Goal: Information Seeking & Learning: Learn about a topic

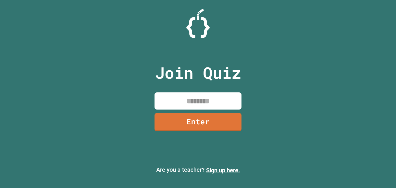
click at [196, 96] on input at bounding box center [198, 100] width 87 height 17
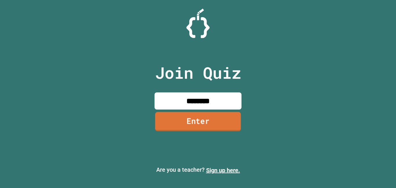
type input "********"
click at [189, 122] on link "Enter" at bounding box center [198, 121] width 86 height 19
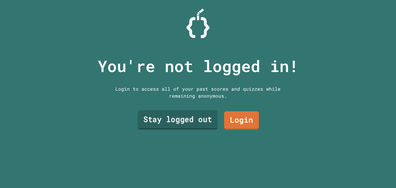
click at [189, 122] on link "Stay logged out" at bounding box center [178, 119] width 80 height 19
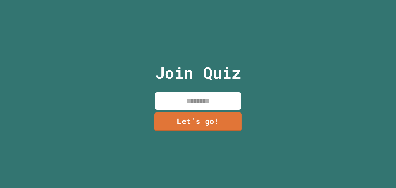
click at [185, 109] on input at bounding box center [198, 100] width 87 height 17
type input "*"
click at [224, 90] on div "Join Quiz ***** Let's go!" at bounding box center [198, 94] width 98 height 188
click at [221, 98] on input "*****" at bounding box center [198, 100] width 87 height 17
type input "*******"
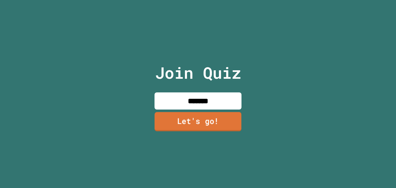
click at [204, 118] on link "Let's go!" at bounding box center [198, 121] width 87 height 19
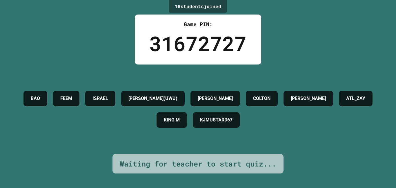
click at [233, 116] on h4 "KJMUSTARD67" at bounding box center [216, 119] width 33 height 7
click at [363, 131] on div "[PERSON_NAME](UWU) [DATE][PERSON_NAME] [PERSON_NAME] ATL_ZAY KING M KJMUSTARD67" at bounding box center [198, 109] width 367 height 43
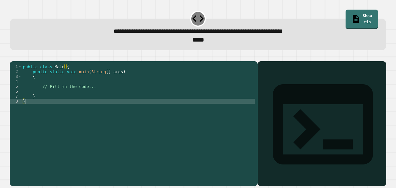
click at [49, 103] on div "public class Main { public static void main ( String [ ] args ) { // Fill in th…" at bounding box center [138, 120] width 233 height 113
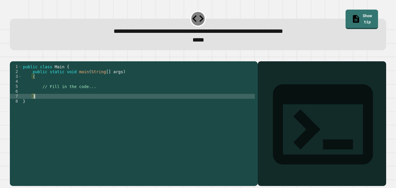
click at [45, 101] on div "public class Main { public static void main ( String [ ] args ) { // Fill in th…" at bounding box center [138, 120] width 233 height 113
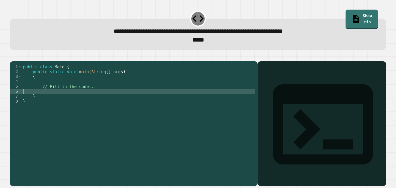
click at [43, 99] on div "public class Main { public static void main ( String [ ] args ) { // Fill in th…" at bounding box center [138, 120] width 233 height 113
type textarea "*"
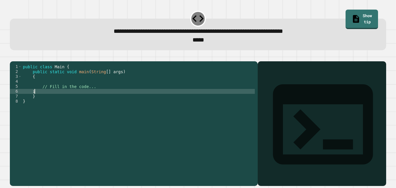
scroll to position [0, 1]
type textarea "*"
click at [90, 100] on div "public class Main { public static void main ( String [ ] args ) { // Fill in th…" at bounding box center [138, 120] width 233 height 113
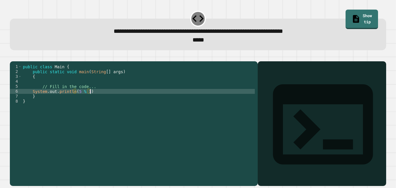
scroll to position [0, 8]
type textarea "**********"
click at [13, 57] on icon "button" at bounding box center [13, 57] width 0 height 0
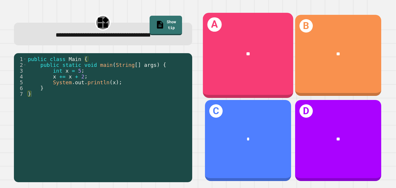
click at [271, 59] on div "**" at bounding box center [248, 54] width 91 height 28
click at [222, 46] on div "**" at bounding box center [248, 54] width 91 height 28
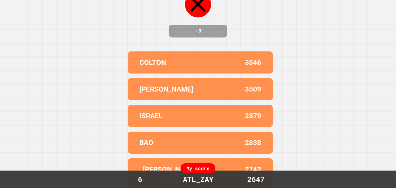
scroll to position [0, 0]
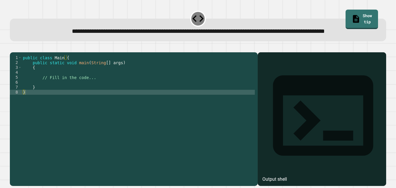
click at [50, 99] on div "public class Main { public static void main ( String [ ] args ) { // Fill in th…" at bounding box center [138, 111] width 233 height 113
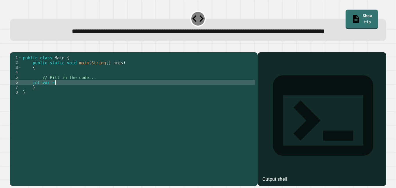
scroll to position [0, 4]
type textarea "**********"
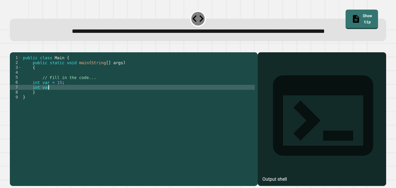
scroll to position [0, 3]
click at [47, 98] on div "public class Main { public static void main ( String [ ] args ) { // Fill in th…" at bounding box center [138, 111] width 233 height 113
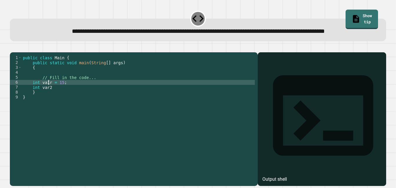
scroll to position [0, 3]
click at [49, 101] on div "public class Main { public static void main ( String [ ] args ) { // Fill in th…" at bounding box center [138, 111] width 233 height 113
click at [58, 106] on div "public class Main { public static void main ( String [ ] args ) { // Fill in th…" at bounding box center [138, 111] width 233 height 113
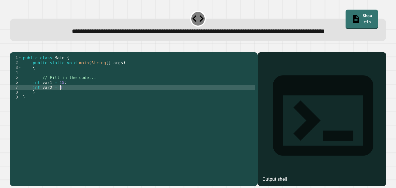
scroll to position [0, 4]
type textarea "**********"
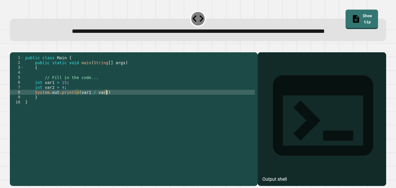
scroll to position [0, 10]
click at [93, 110] on div "public class Main { public static void main ( String [ ] args ) { // Fill in th…" at bounding box center [139, 111] width 231 height 113
type textarea "**********"
click at [13, 48] on icon "button" at bounding box center [13, 48] width 0 height 0
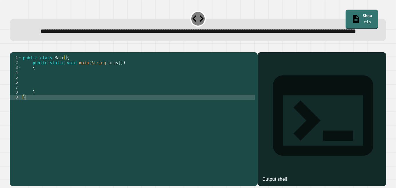
click at [46, 93] on div "public class Main { public static void main ( String args [ ]) { } }" at bounding box center [138, 111] width 233 height 113
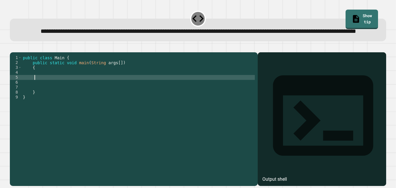
scroll to position [0, 1]
type textarea "*"
type textarea "**********"
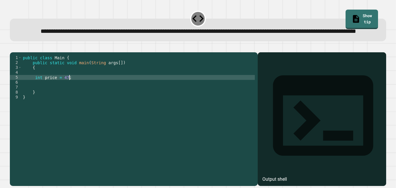
scroll to position [0, 1]
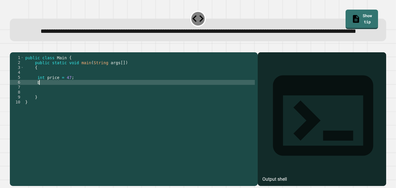
type textarea "*"
type textarea "**********"
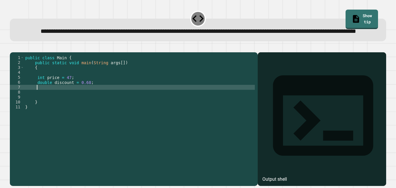
scroll to position [0, 1]
type textarea "*"
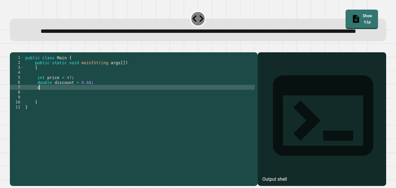
scroll to position [0, 1]
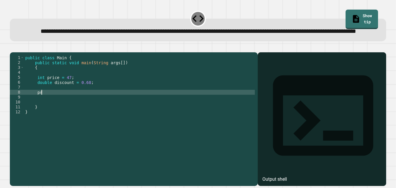
type textarea "*"
click at [13, 48] on icon "button" at bounding box center [13, 48] width 0 height 0
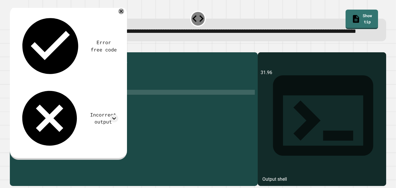
click at [86, 99] on div "public class Main { public static void main ( String args [ ]) { int price = 47…" at bounding box center [139, 111] width 231 height 113
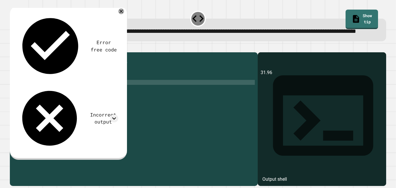
scroll to position [0, 8]
click at [22, 52] on div at bounding box center [198, 48] width 377 height 7
click at [13, 48] on icon "button" at bounding box center [13, 48] width 0 height 0
click at [87, 100] on div "public class Main { public static void main ( String args [ ]) { int price = 47…" at bounding box center [139, 111] width 231 height 113
click at [115, 114] on icon at bounding box center [114, 118] width 8 height 8
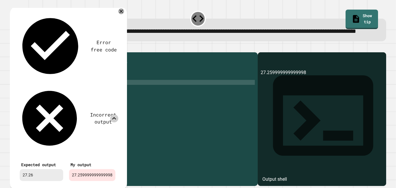
click at [87, 101] on div "public class Main { public static void main ( String args [ ]) { int price = 47…" at bounding box center [139, 111] width 231 height 113
click at [121, 14] on icon at bounding box center [121, 12] width 4 height 4
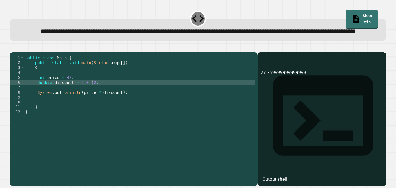
click at [81, 100] on div "public class Main { public static void main ( String args [ ]) { int price = 47…" at bounding box center [139, 111] width 231 height 113
click at [13, 48] on icon "button" at bounding box center [13, 48] width 0 height 0
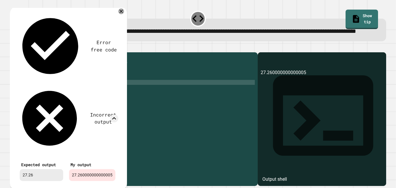
click at [93, 101] on div "public class Main { public static void main ( String args [ ]) { int price = 47…" at bounding box center [139, 111] width 231 height 113
click at [67, 104] on div "public class Main { public static void main ( String args [ ]) { int price = 47…" at bounding box center [139, 111] width 231 height 113
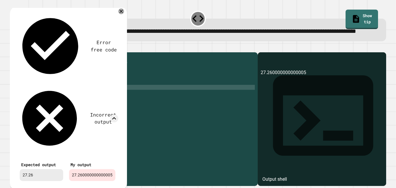
click at [98, 109] on div "public class Main { public static void main ( String args [ ]) { int price = 47…" at bounding box center [139, 111] width 231 height 113
click at [116, 110] on div "public class Main { public static void main ( String args [ ]) { int price = 47…" at bounding box center [139, 111] width 231 height 113
type textarea "**********"
click at [45, 106] on div "public class Main { public static void main ( String args [ ]) { int price = 47…" at bounding box center [139, 111] width 231 height 113
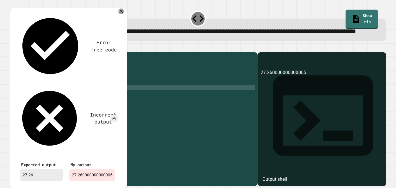
scroll to position [0, 10]
click at [81, 109] on div "public class Main { public static void main ( String args [ ]) { int price = 47…" at bounding box center [139, 111] width 231 height 113
click at [113, 105] on div "public class Main { public static void main ( String args [ ]) { int price = 47…" at bounding box center [139, 111] width 231 height 113
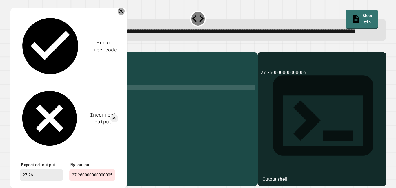
click at [121, 15] on icon at bounding box center [121, 11] width 7 height 7
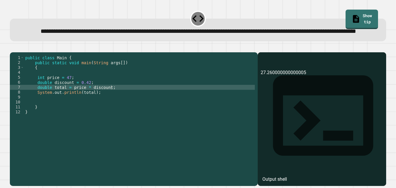
click at [13, 48] on icon "button" at bounding box center [13, 48] width 0 height 0
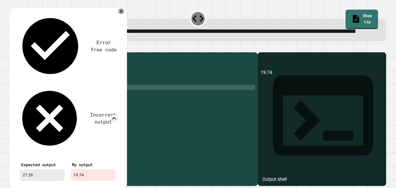
click at [89, 99] on div "public class Main { public static void main ( String args [ ]) { int price = 47…" at bounding box center [139, 111] width 231 height 113
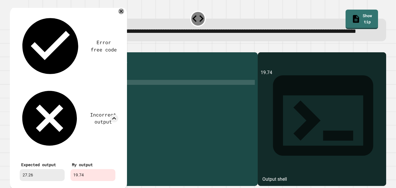
scroll to position [0, 8]
click at [117, 23] on div "Error free code" at bounding box center [68, 45] width 102 height 67
click at [120, 15] on icon at bounding box center [121, 11] width 7 height 7
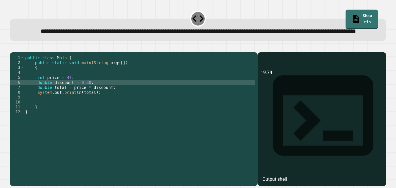
click at [13, 48] on button "button" at bounding box center [13, 48] width 0 height 0
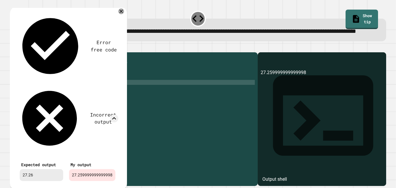
click at [72, 100] on div "public class Main { public static void main ( String args [ ]) { int price = 47…" at bounding box center [139, 111] width 231 height 113
click at [88, 100] on div "public class Main { public static void main ( String args [ ]) { int price = 47…" at bounding box center [139, 111] width 231 height 113
click at [109, 105] on div "public class Main { public static void main ( String args [ ]) { int price = 47…" at bounding box center [139, 111] width 231 height 113
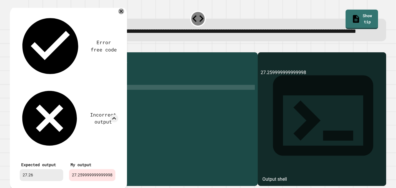
scroll to position [0, 10]
type textarea "**********"
click at [121, 15] on icon at bounding box center [121, 11] width 7 height 7
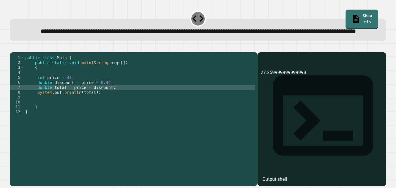
click at [13, 48] on button "button" at bounding box center [13, 48] width 0 height 0
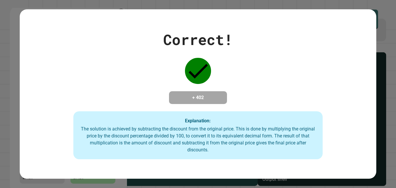
click at [383, 64] on div "Correct! + 402 Explanation: The solution is achieved by subtracting the discoun…" at bounding box center [198, 94] width 396 height 188
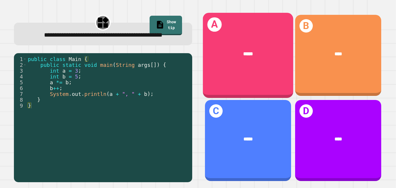
click at [235, 64] on div "*****" at bounding box center [248, 54] width 91 height 28
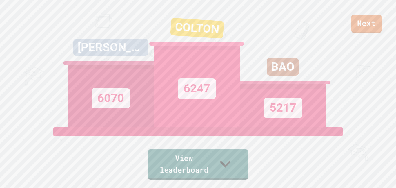
click at [228, 169] on link "View leaderboard" at bounding box center [198, 164] width 100 height 30
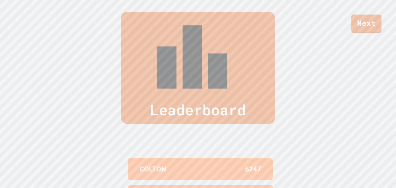
scroll to position [239, 0]
